Goal: Task Accomplishment & Management: Use online tool/utility

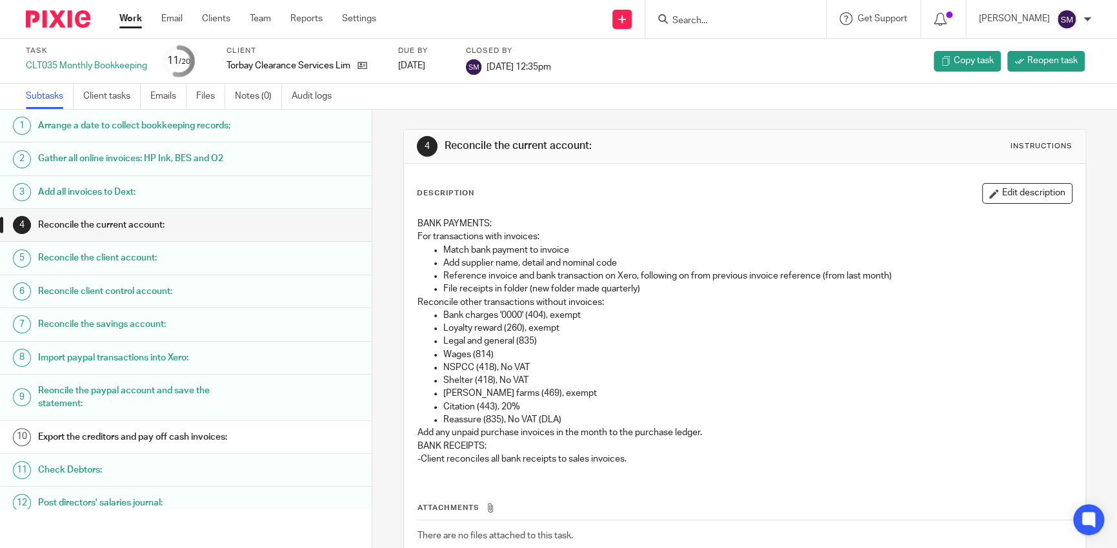
click at [52, 25] on img at bounding box center [58, 18] width 65 height 17
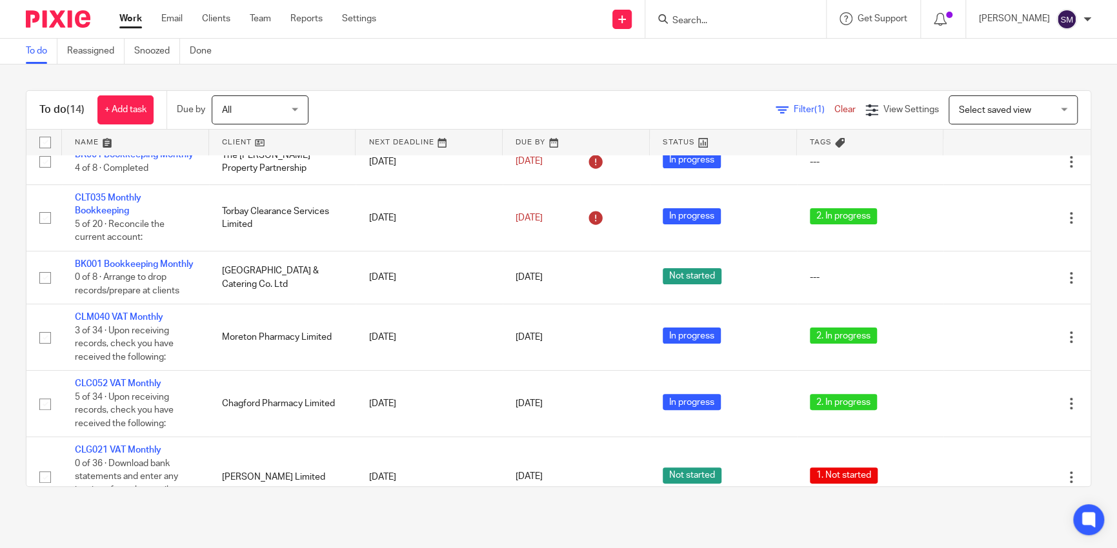
scroll to position [194, 0]
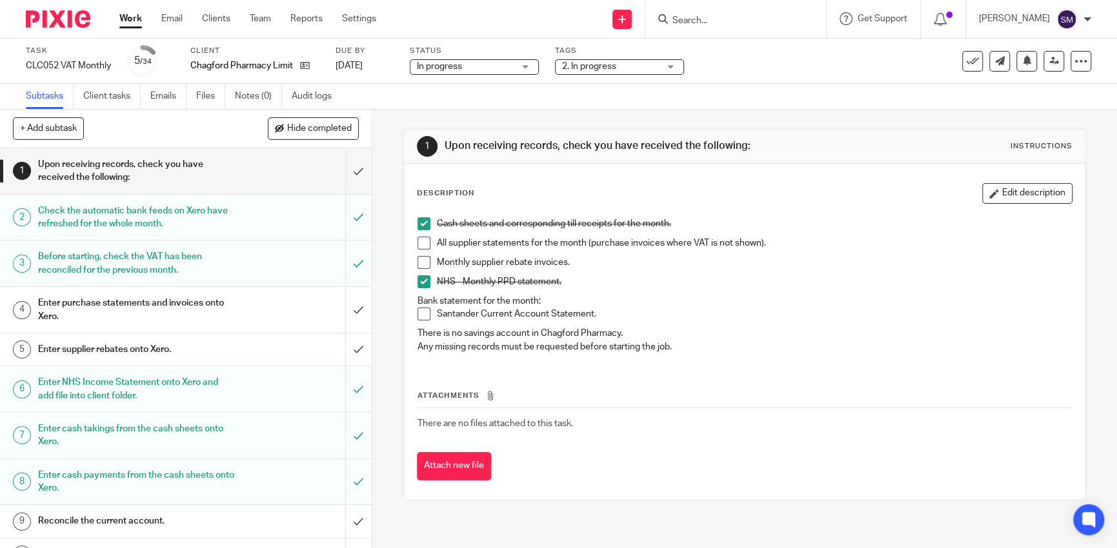
click at [426, 264] on span at bounding box center [423, 262] width 13 height 13
click at [417, 246] on span at bounding box center [423, 243] width 13 height 13
click at [423, 311] on span at bounding box center [423, 314] width 13 height 13
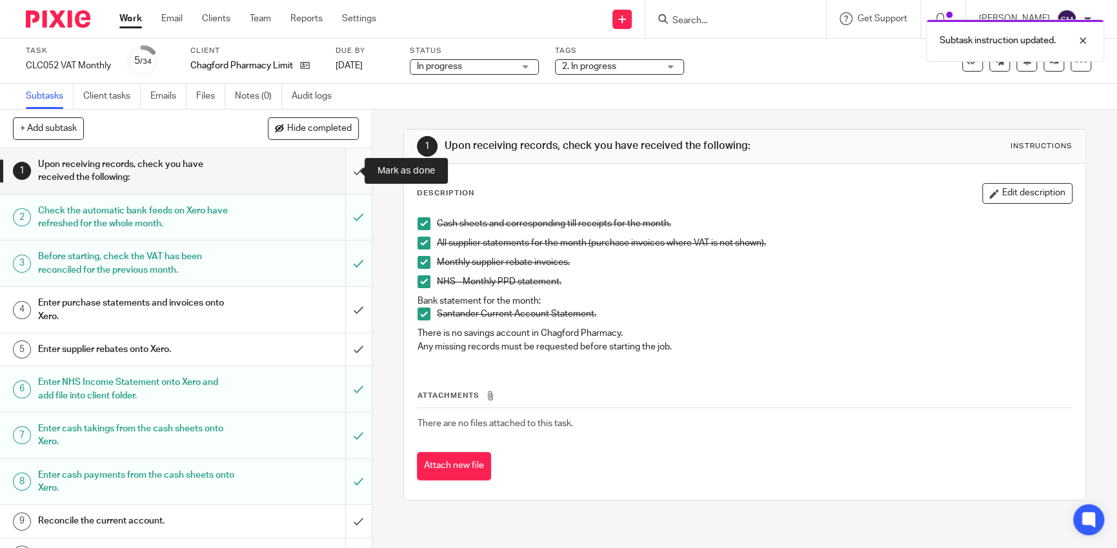
click at [354, 155] on input "submit" at bounding box center [186, 171] width 372 height 46
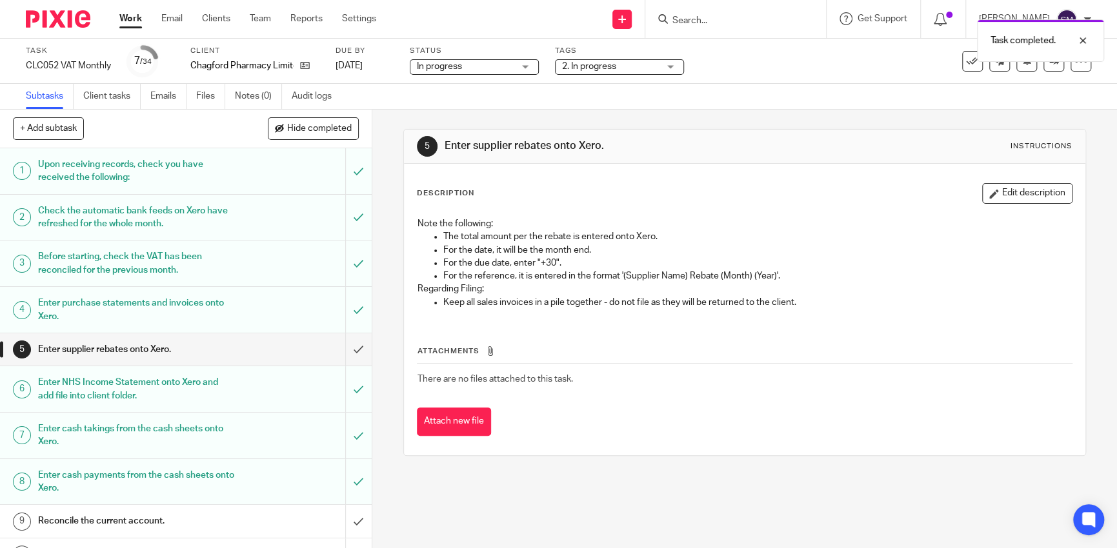
click at [345, 354] on input "submit" at bounding box center [186, 350] width 372 height 32
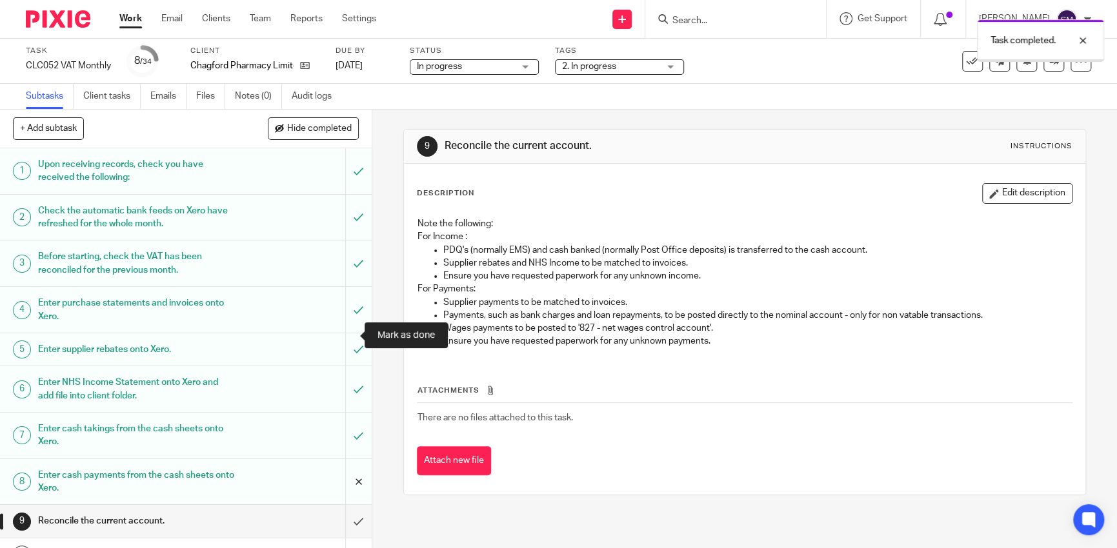
scroll to position [258, 0]
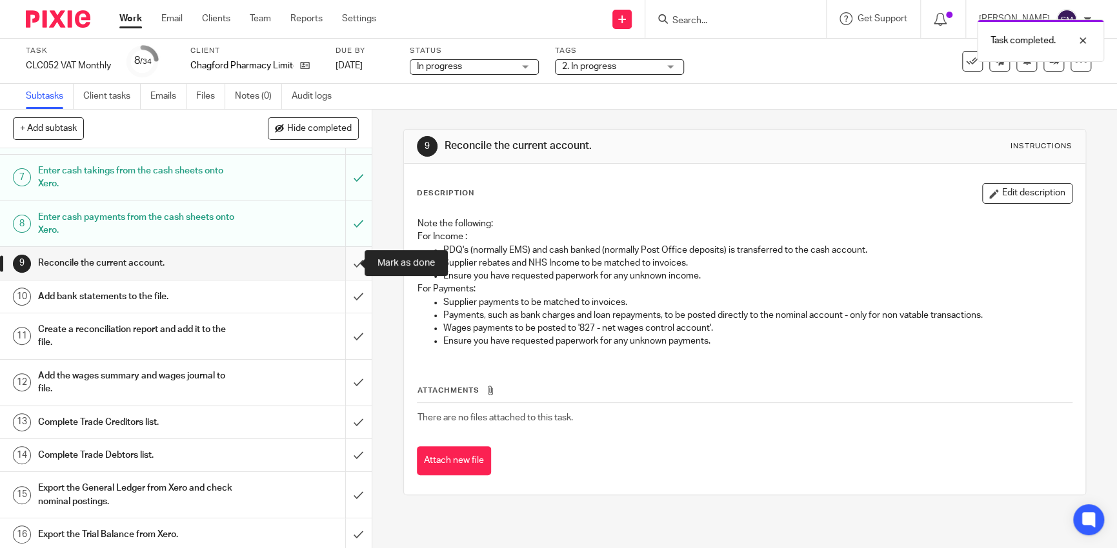
click at [352, 266] on input "submit" at bounding box center [186, 263] width 372 height 32
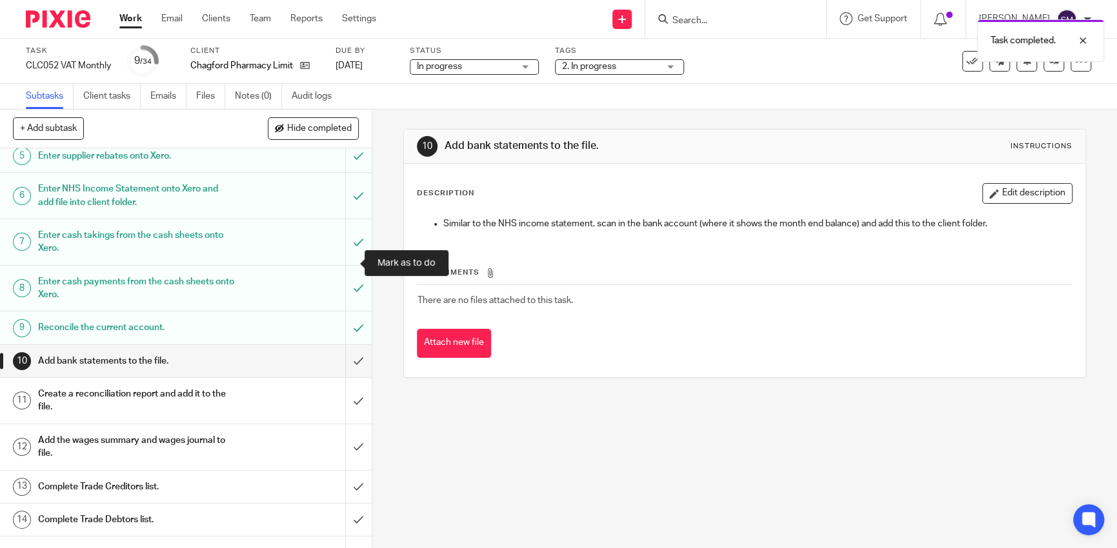
scroll to position [323, 0]
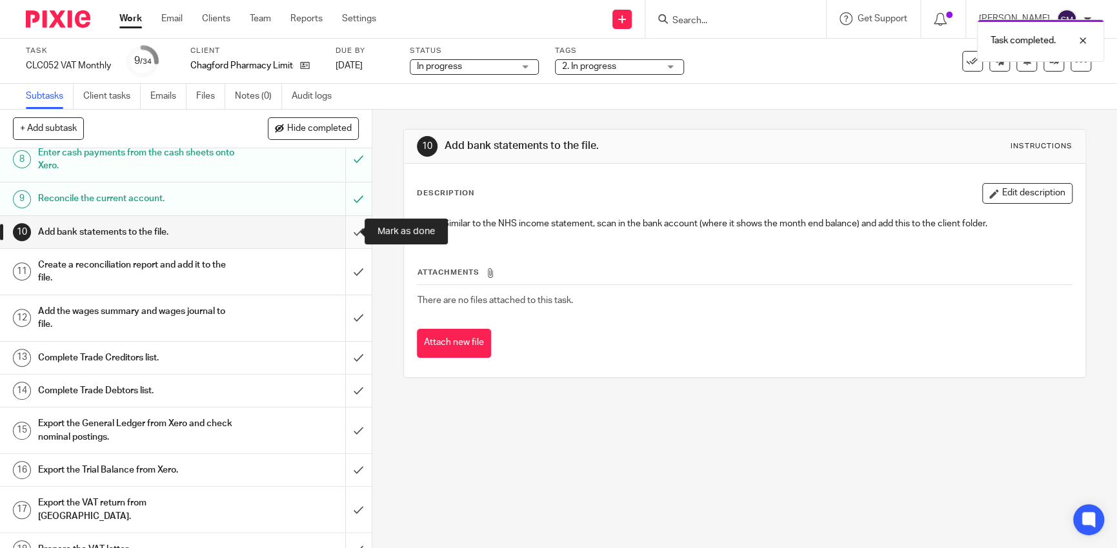
click at [344, 239] on input "submit" at bounding box center [186, 232] width 372 height 32
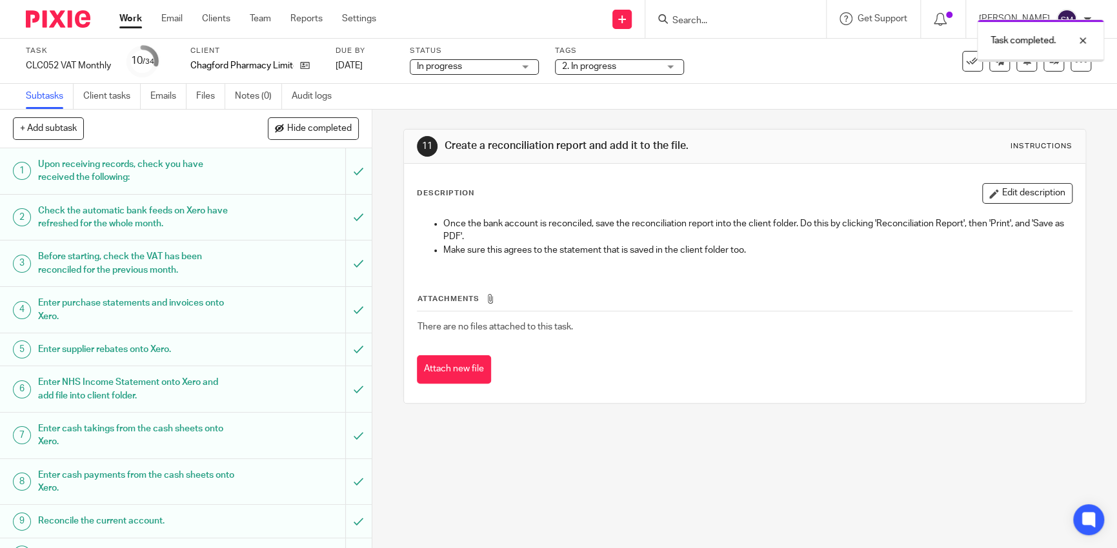
scroll to position [323, 0]
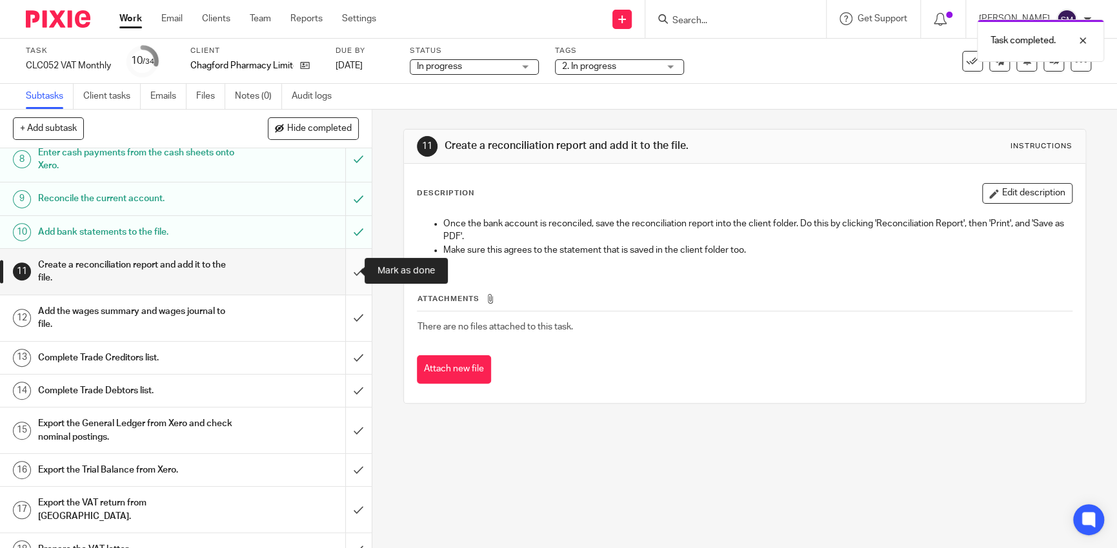
click at [345, 272] on input "submit" at bounding box center [186, 272] width 372 height 46
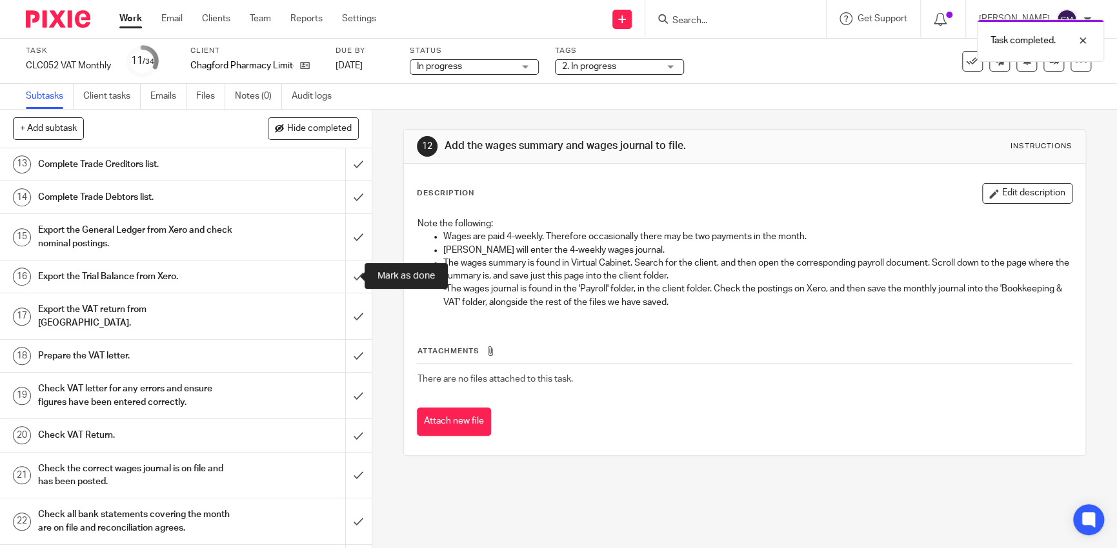
scroll to position [387, 0]
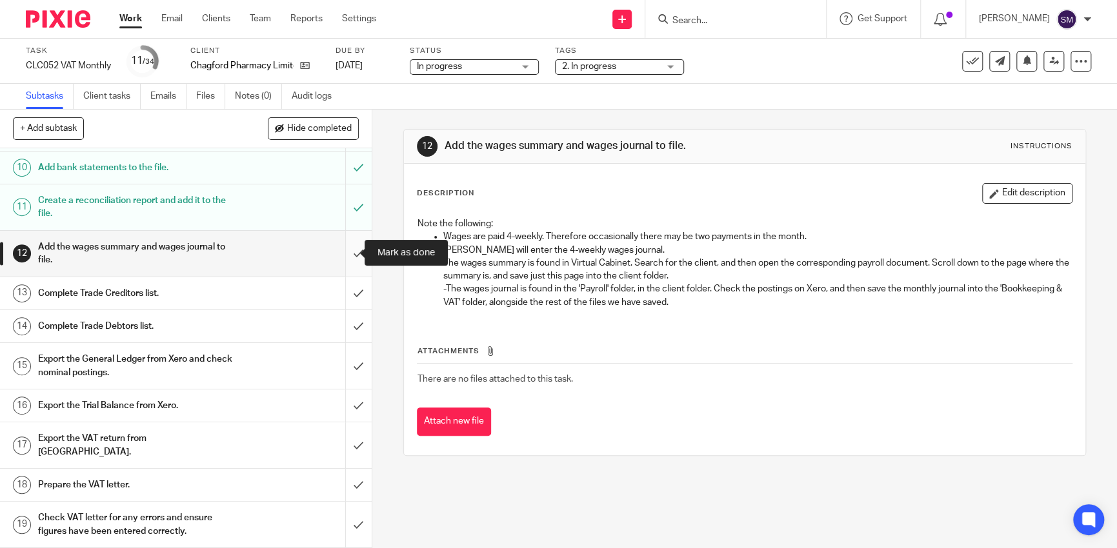
click at [355, 259] on input "submit" at bounding box center [186, 254] width 372 height 46
